Goal: Task Accomplishment & Management: Use online tool/utility

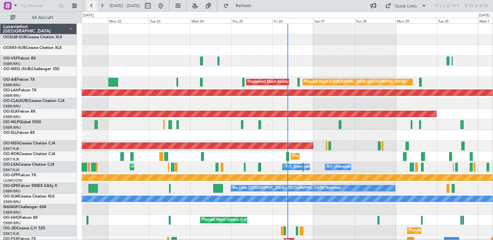
click at [92, 6] on button at bounding box center [91, 6] width 10 height 10
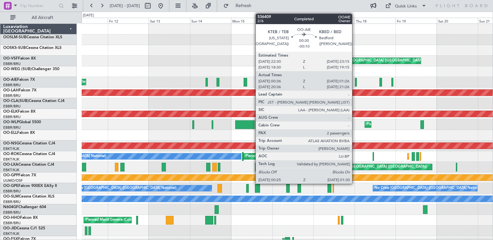
click at [355, 82] on div at bounding box center [356, 82] width 2 height 9
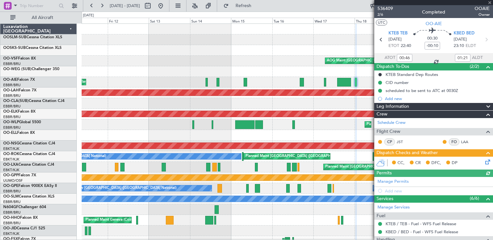
scroll to position [64, 0]
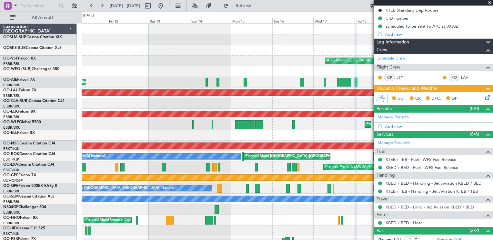
click at [489, 3] on span at bounding box center [489, 3] width 6 height 6
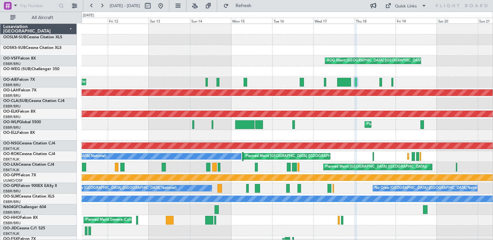
type input "0"
click at [97, 5] on button at bounding box center [102, 6] width 10 height 10
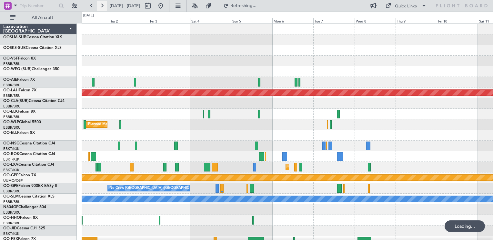
click at [97, 5] on button at bounding box center [102, 6] width 10 height 10
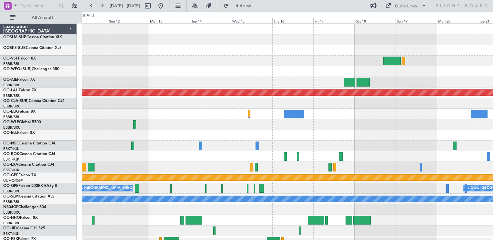
scroll to position [32, 0]
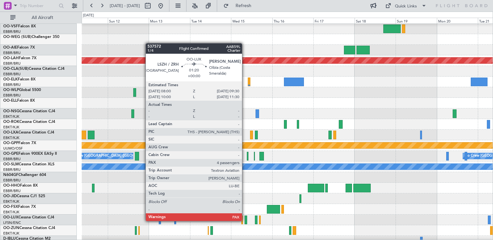
click at [245, 221] on div at bounding box center [245, 220] width 3 height 9
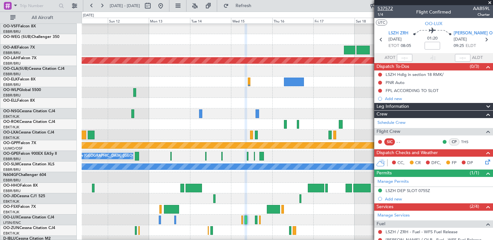
click at [388, 5] on span "537572" at bounding box center [384, 8] width 15 height 7
